Goal: Information Seeking & Learning: Learn about a topic

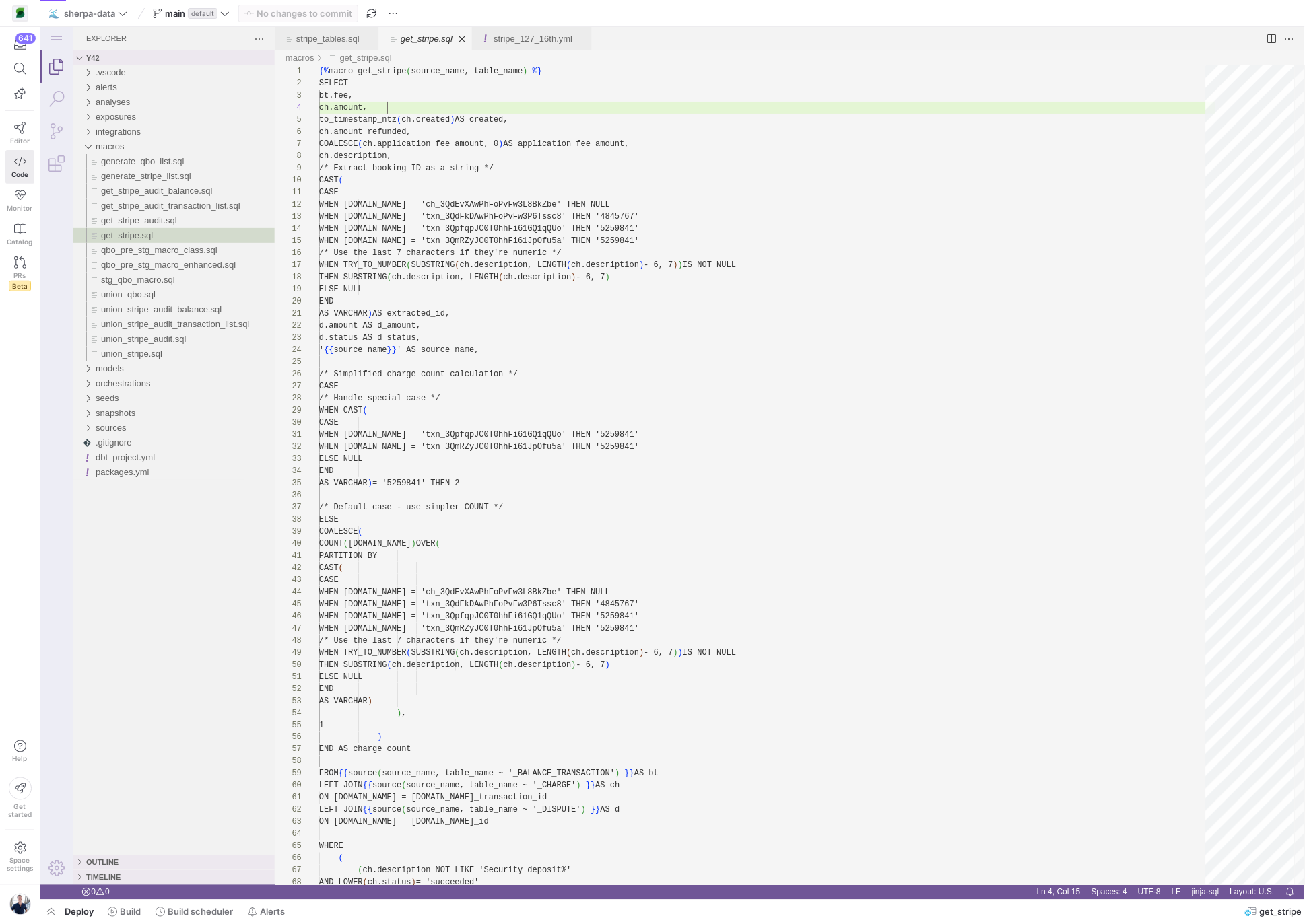
scroll to position [36, 68]
